Goal: Information Seeking & Learning: Learn about a topic

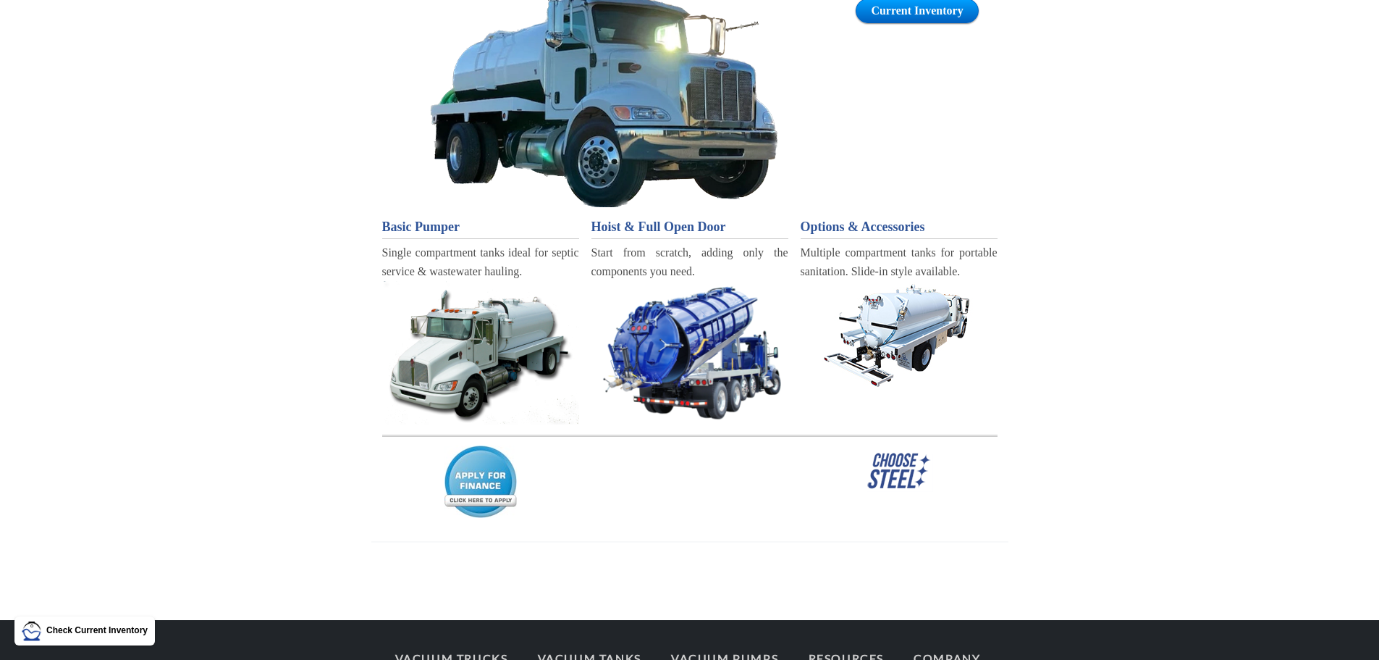
scroll to position [195, 0]
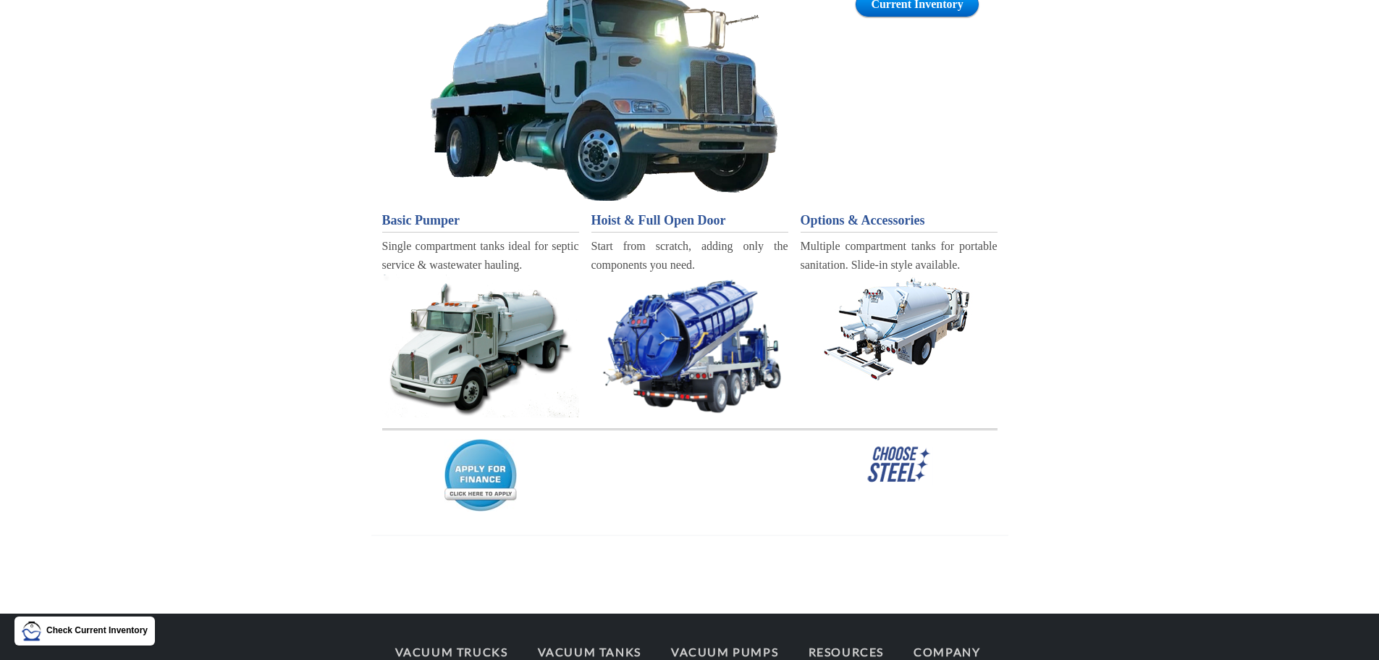
click at [893, 462] on img at bounding box center [899, 464] width 68 height 42
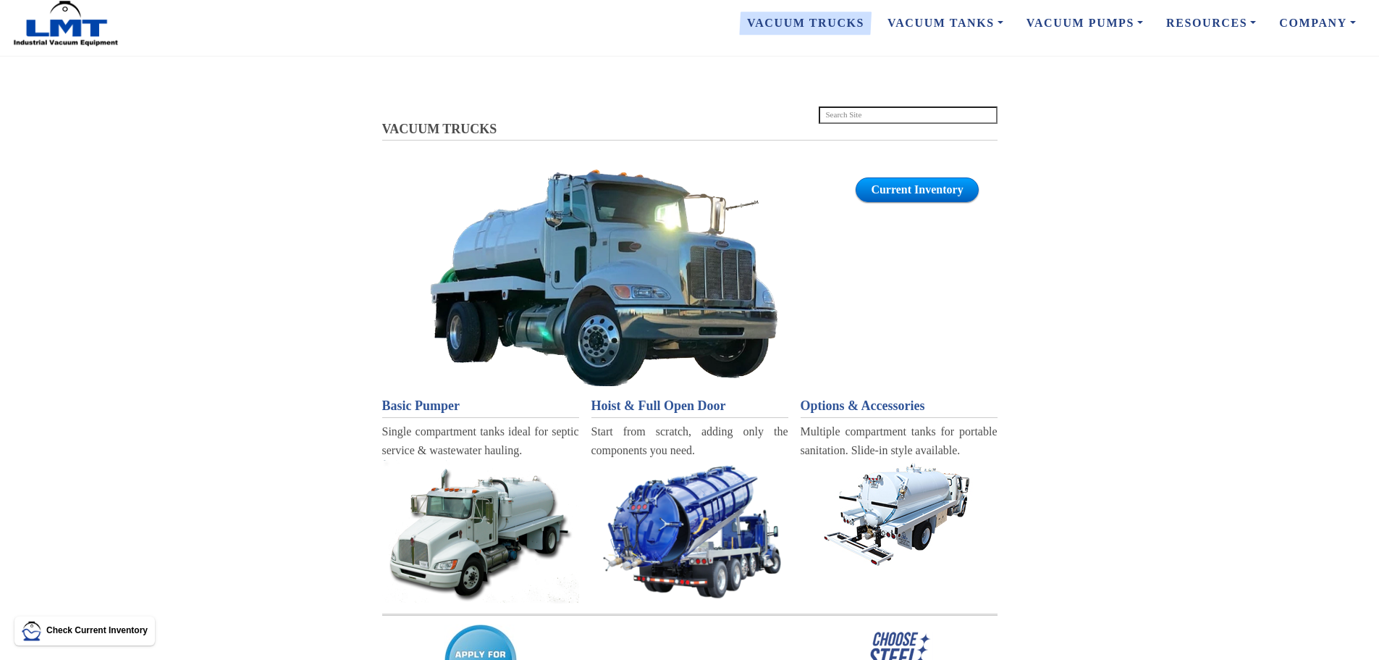
scroll to position [0, 0]
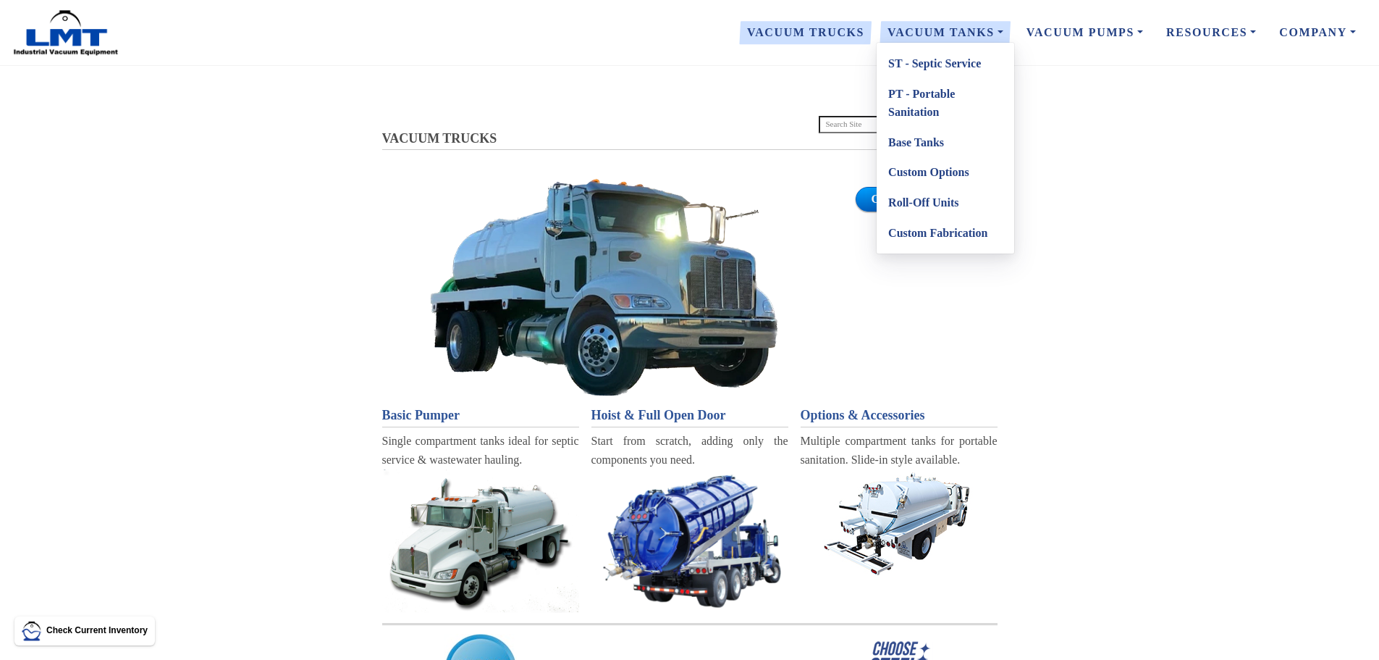
click at [940, 202] on link "Roll-Off Units" at bounding box center [946, 203] width 138 height 30
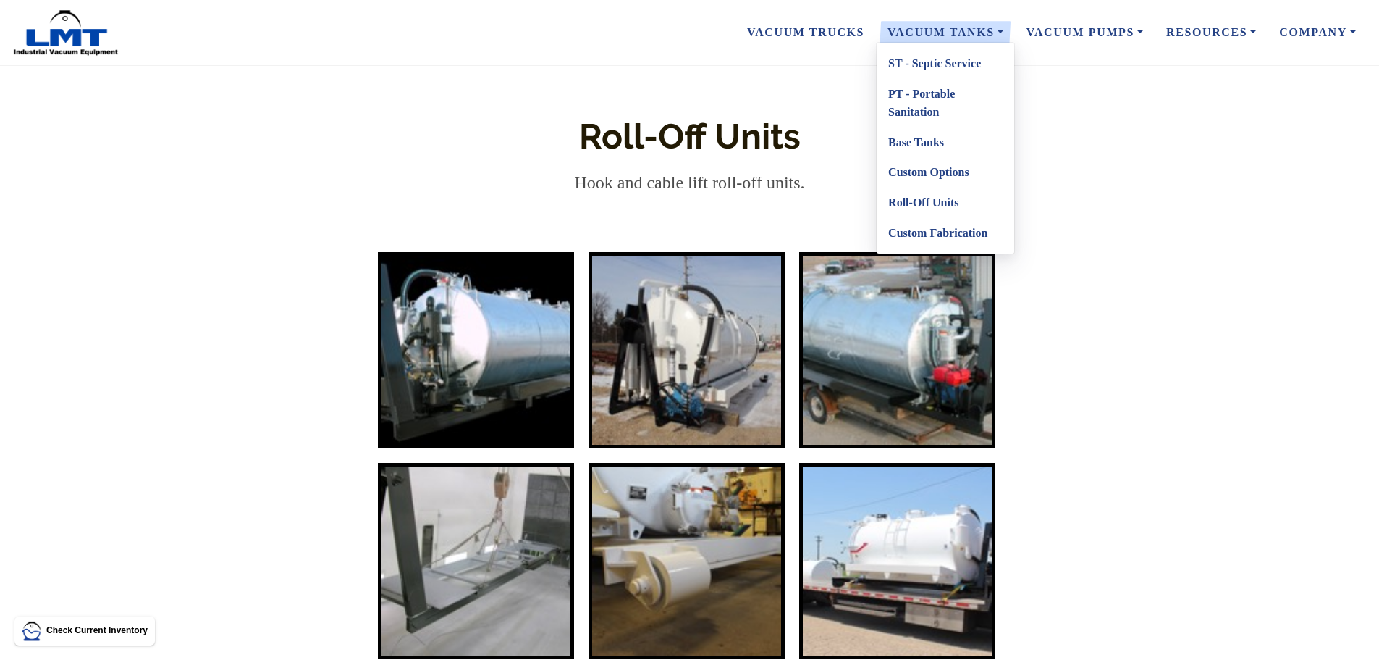
click at [931, 143] on link "Base Tanks" at bounding box center [946, 142] width 138 height 30
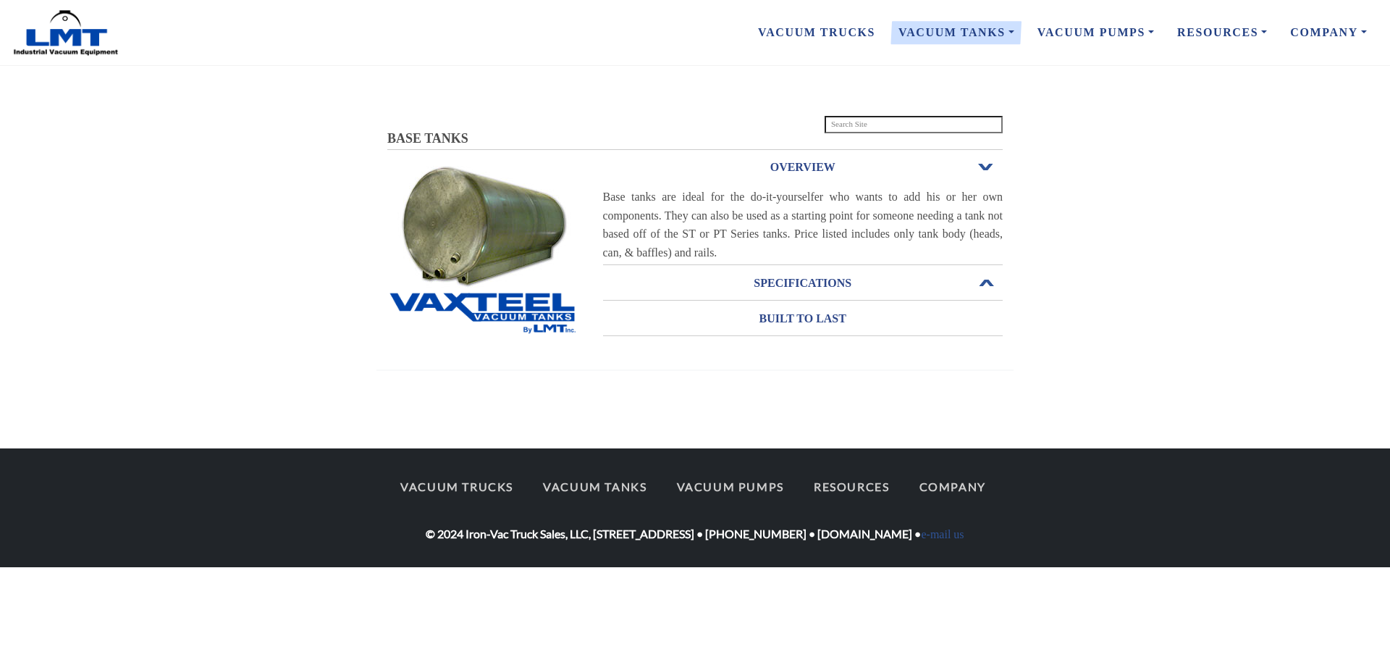
click at [809, 283] on h3 "SPECIFICATIONS" at bounding box center [803, 282] width 400 height 23
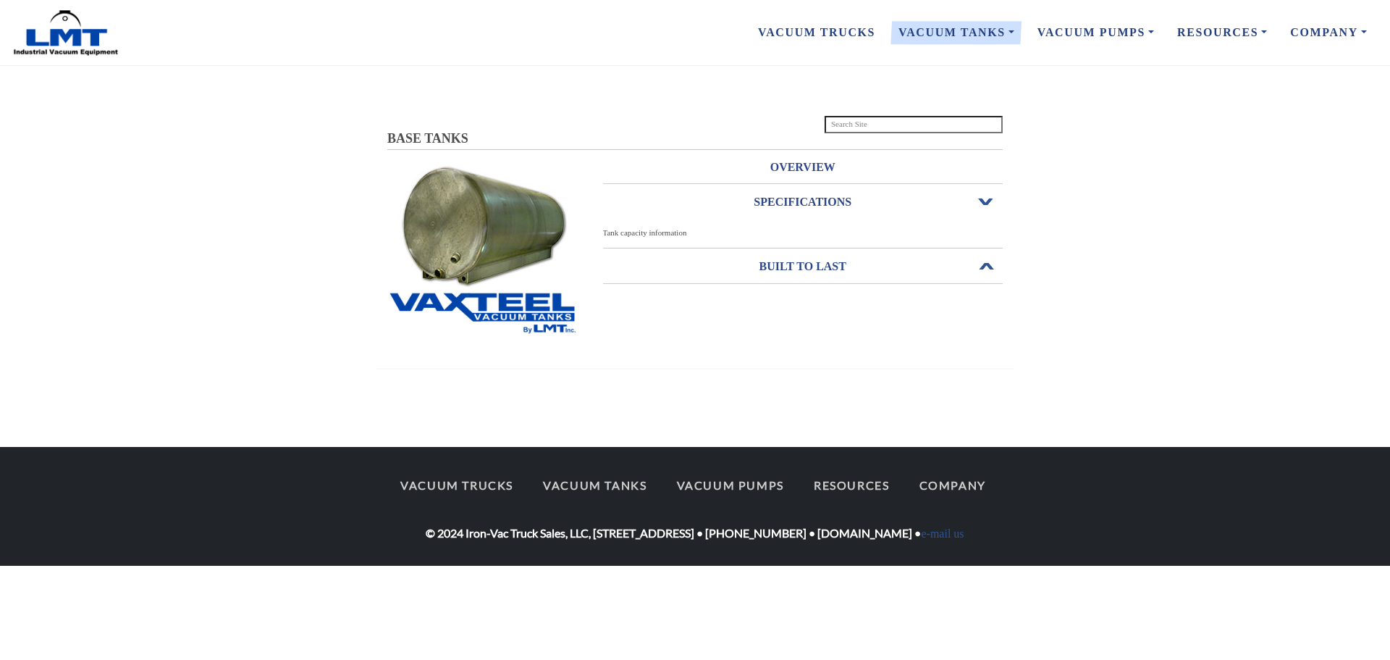
click at [818, 271] on h3 "BUILT TO LAST" at bounding box center [803, 266] width 400 height 23
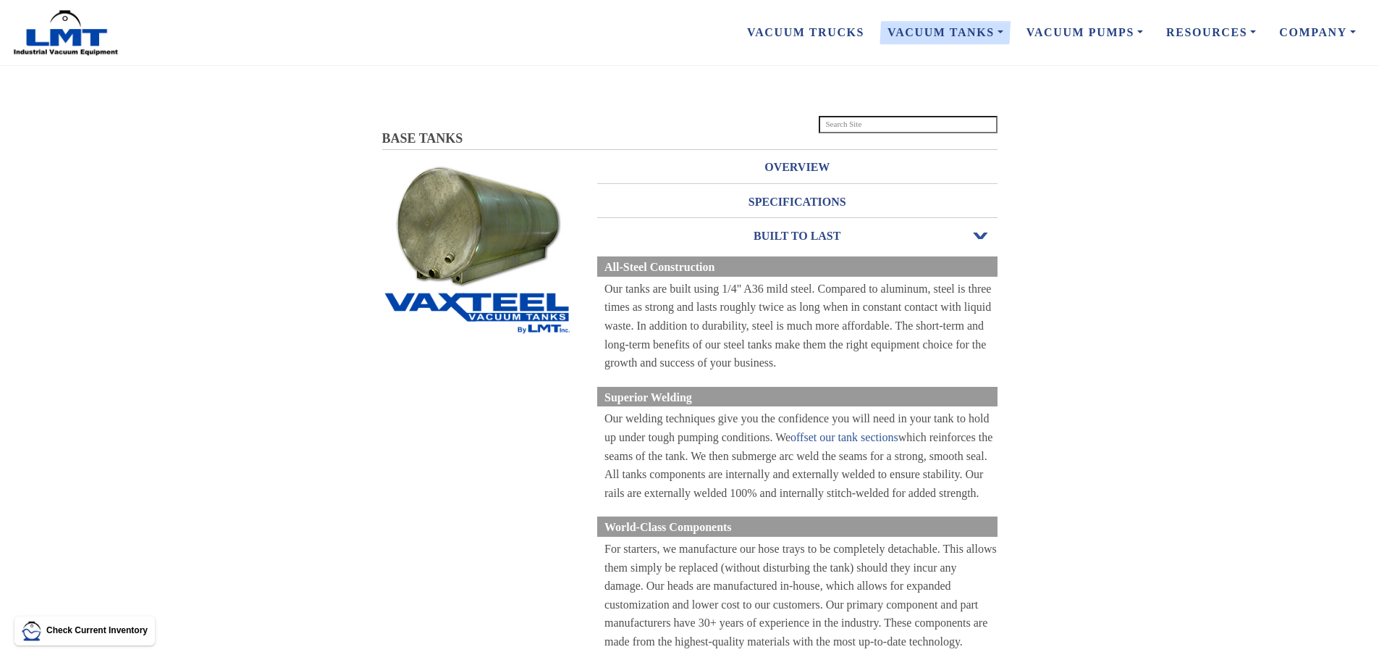
click at [490, 216] on img at bounding box center [477, 225] width 182 height 130
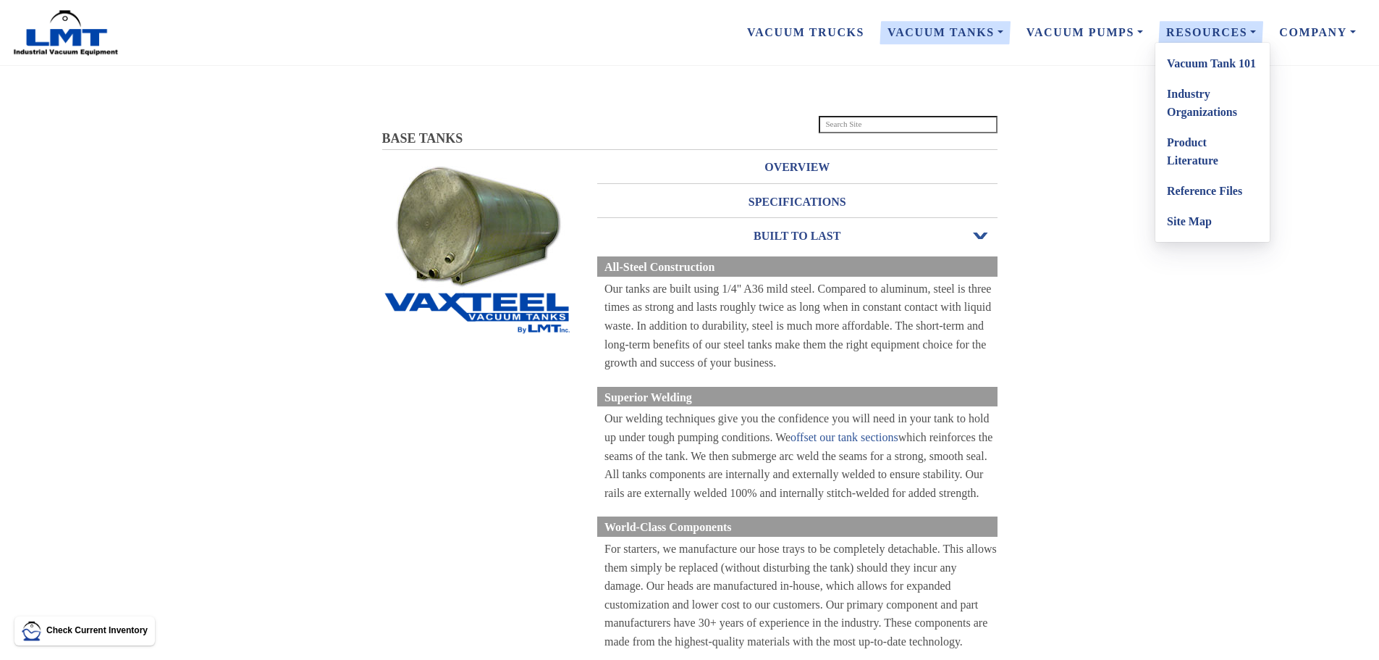
click at [1231, 67] on link "Vacuum Tank 101" at bounding box center [1213, 64] width 114 height 30
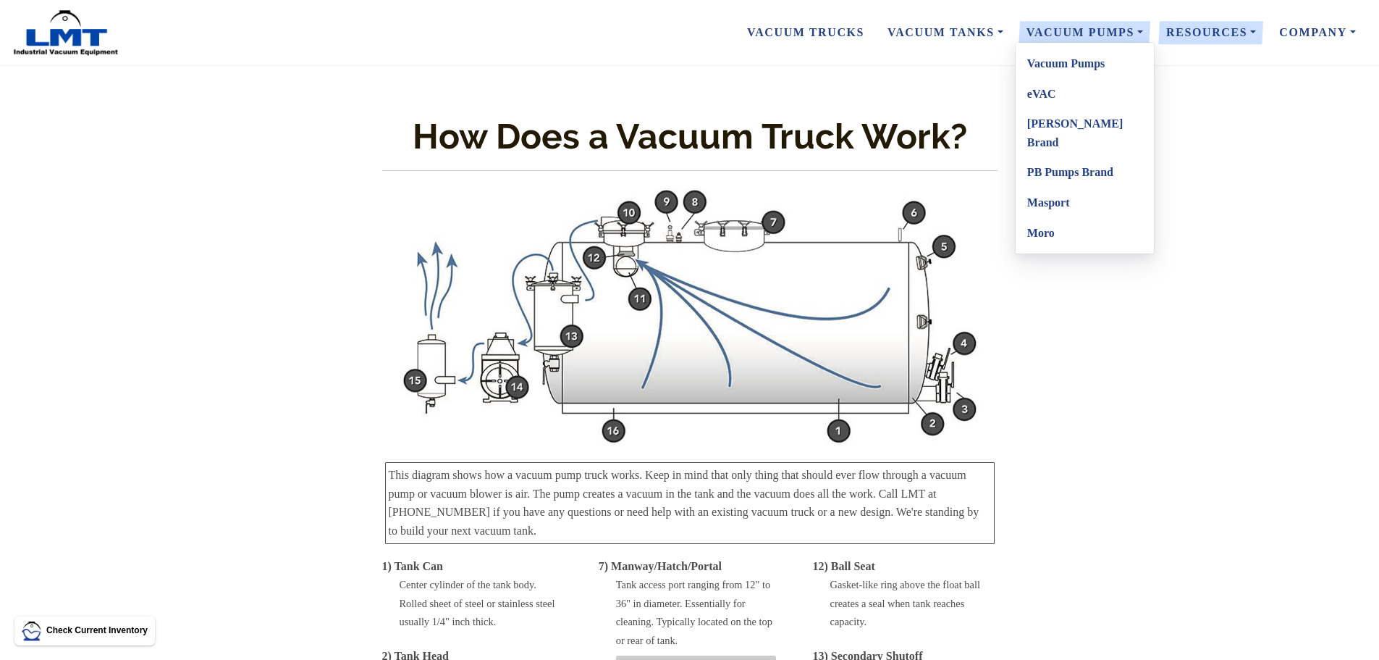
click at [1048, 92] on link "eVAC" at bounding box center [1085, 94] width 138 height 30
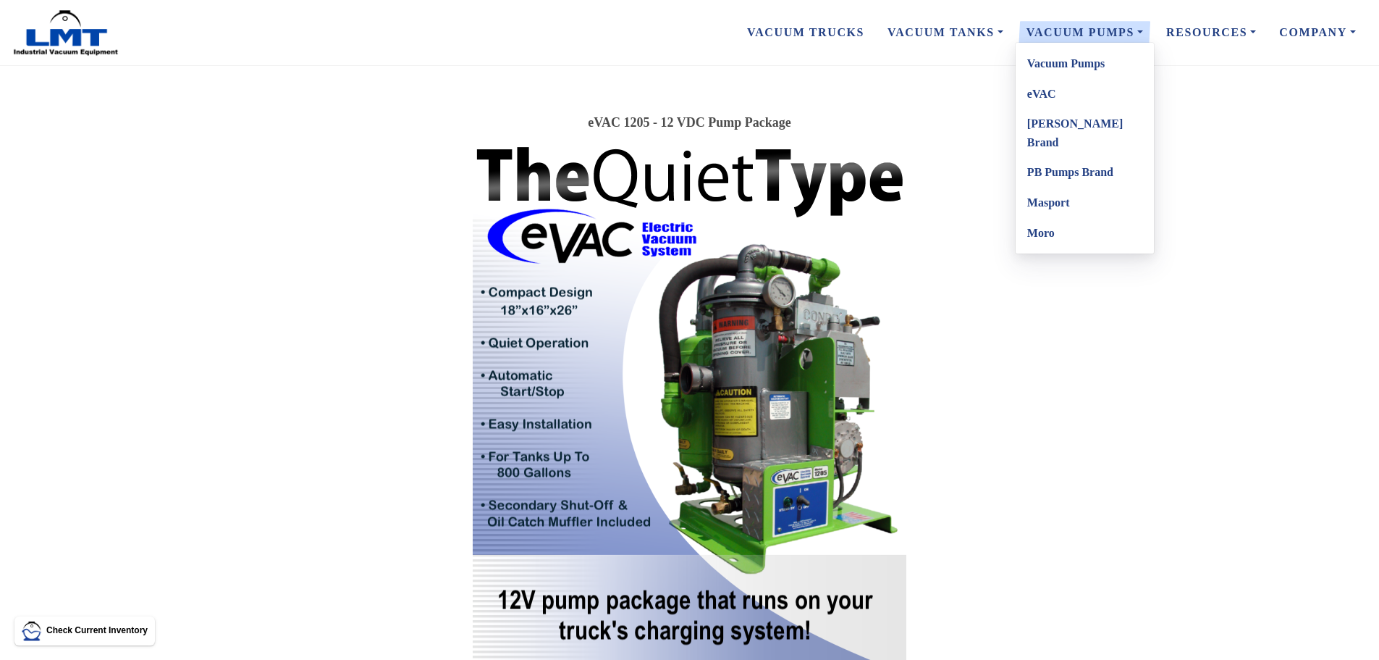
click at [1063, 188] on link "Masport" at bounding box center [1085, 203] width 138 height 30
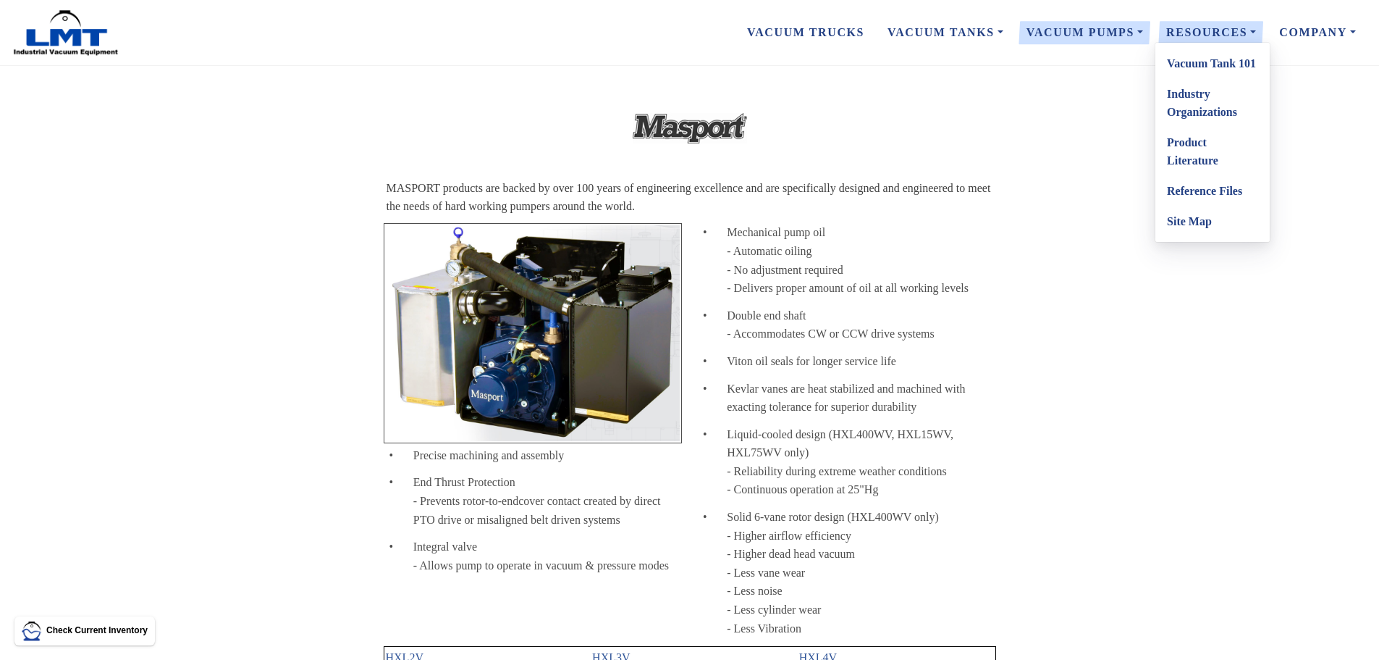
click at [1184, 149] on link "Product Literature" at bounding box center [1213, 151] width 114 height 49
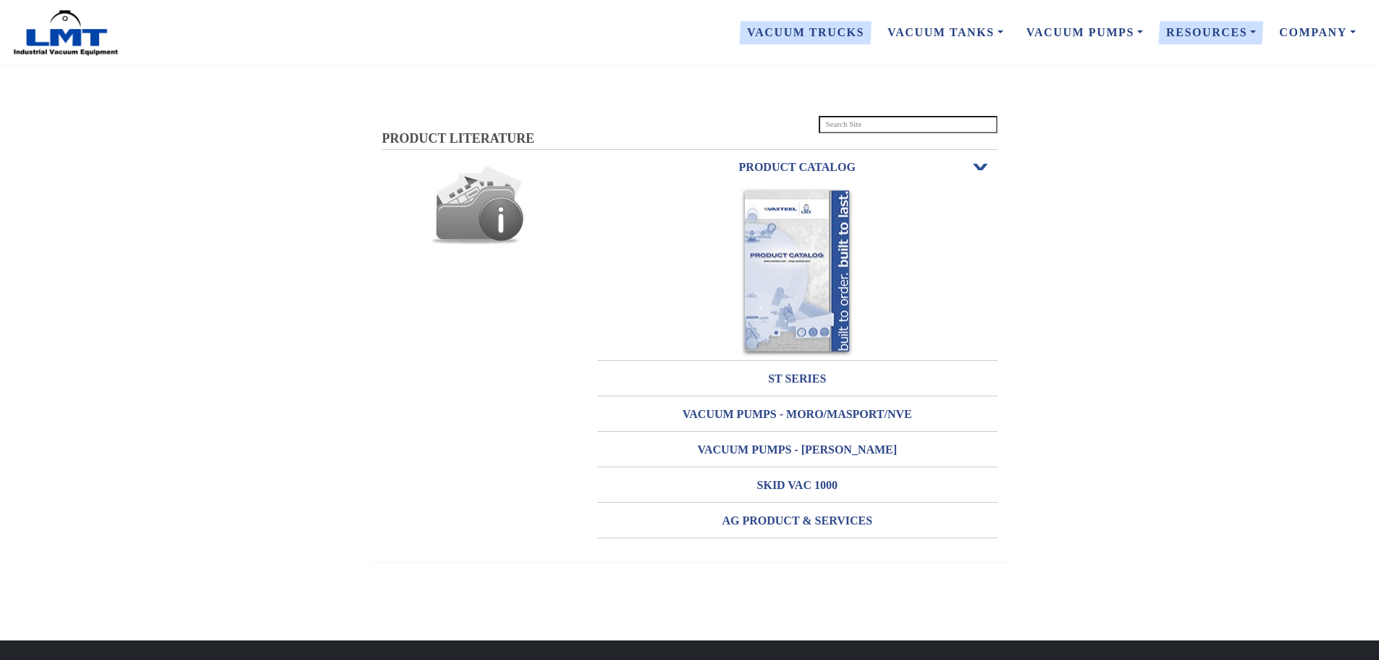
click at [822, 36] on link "Vacuum Trucks" at bounding box center [806, 32] width 140 height 30
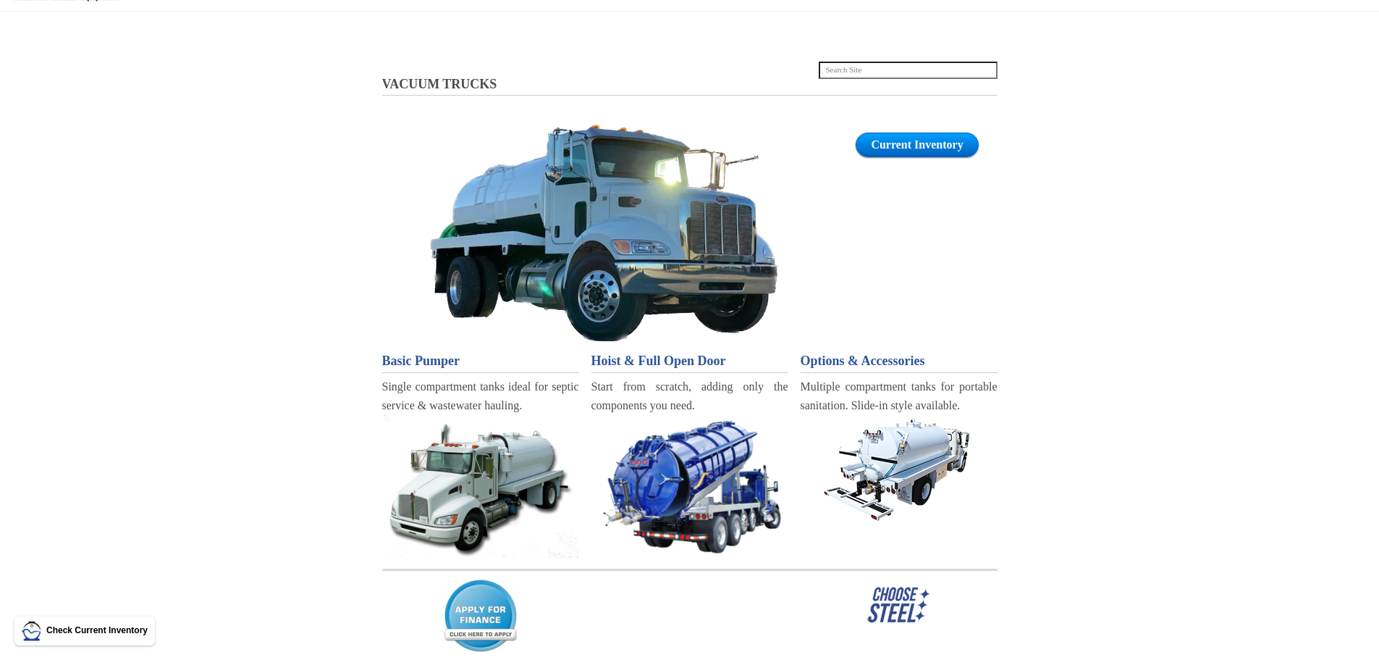
scroll to position [145, 0]
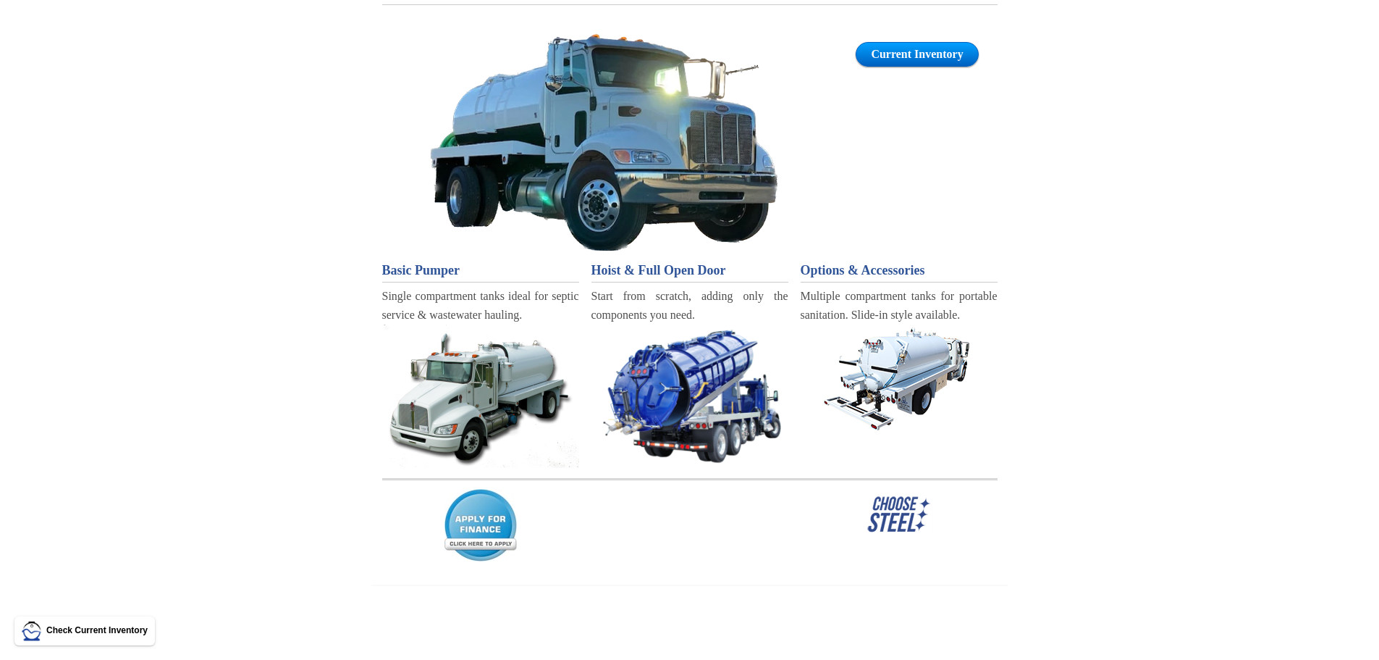
click at [768, 387] on img at bounding box center [690, 394] width 197 height 140
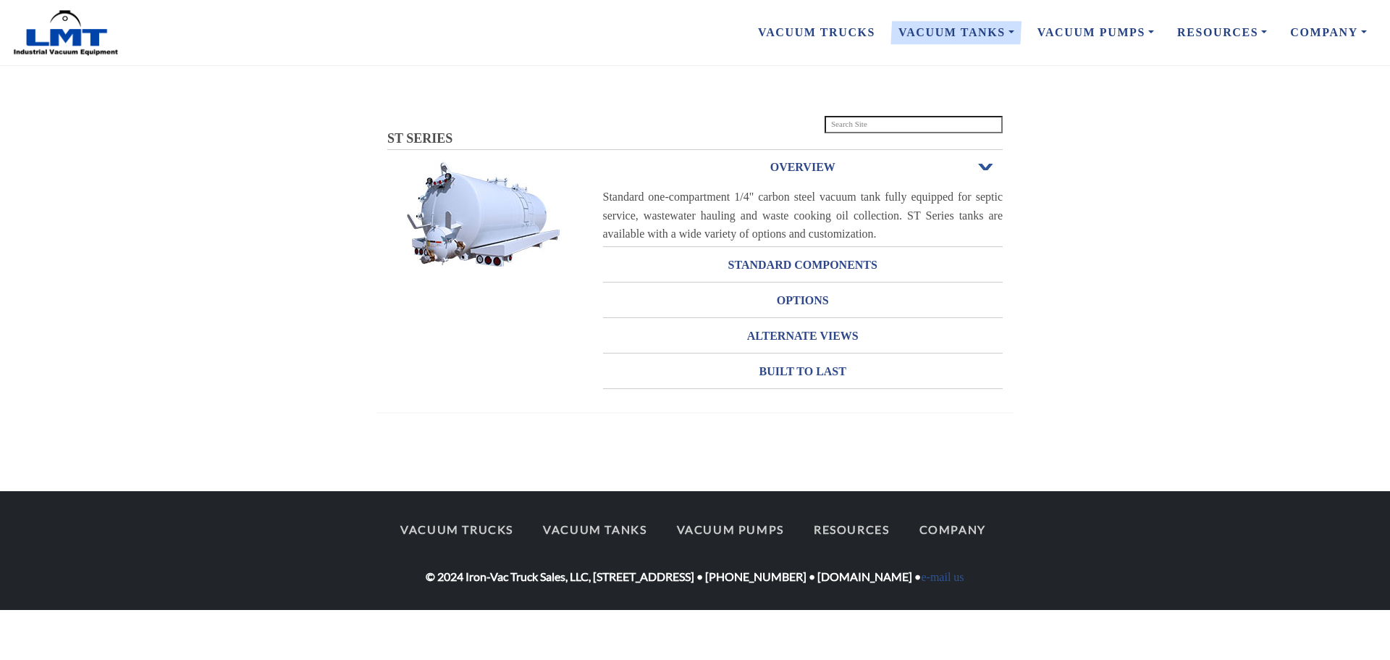
click at [985, 165] on span "Open or Close" at bounding box center [986, 167] width 19 height 10
